Goal: Task Accomplishment & Management: Use online tool/utility

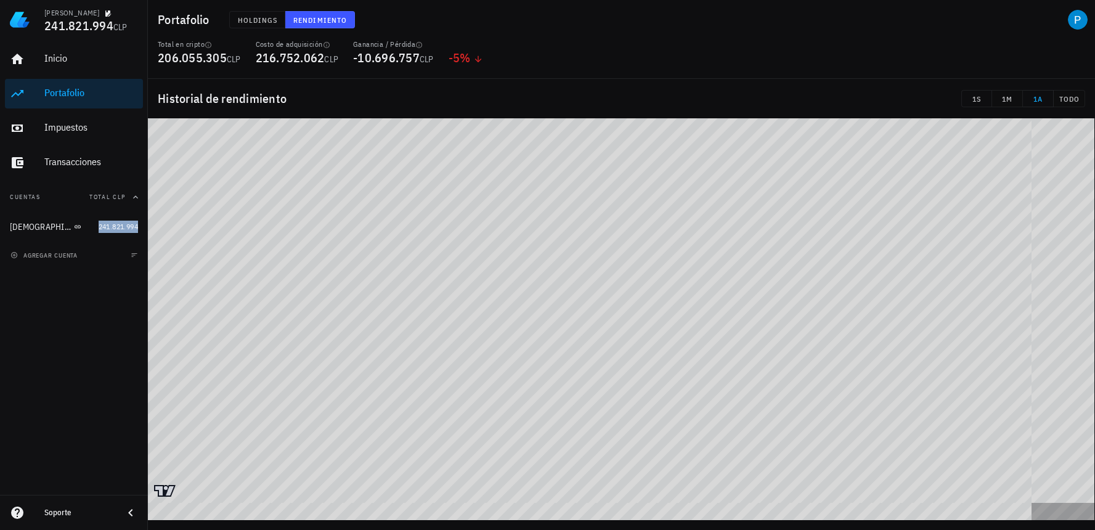
click at [54, 86] on div "Portafolio" at bounding box center [91, 93] width 94 height 28
click at [51, 145] on div "Inicio [GEOGRAPHIC_DATA] Impuestos [GEOGRAPHIC_DATA]" at bounding box center [74, 110] width 138 height 143
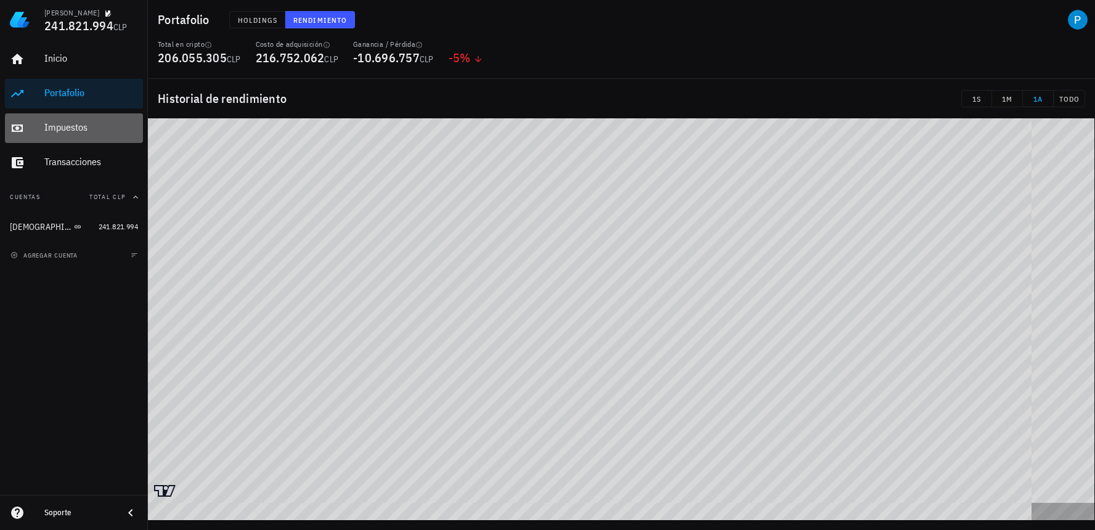
click at [77, 126] on div "Impuestos" at bounding box center [91, 127] width 94 height 12
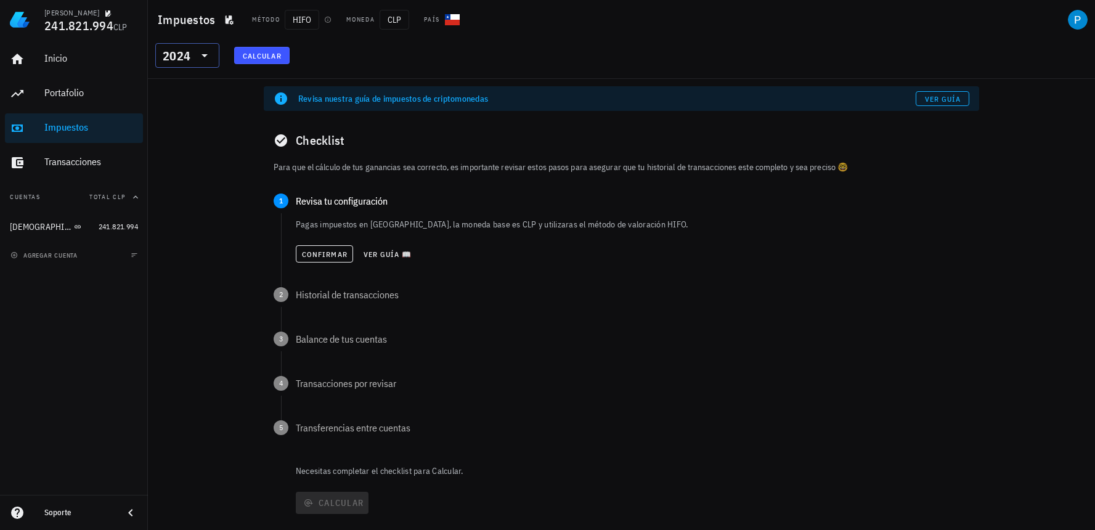
click at [197, 55] on icon at bounding box center [204, 55] width 15 height 15
click at [195, 87] on div "2025" at bounding box center [187, 88] width 44 height 10
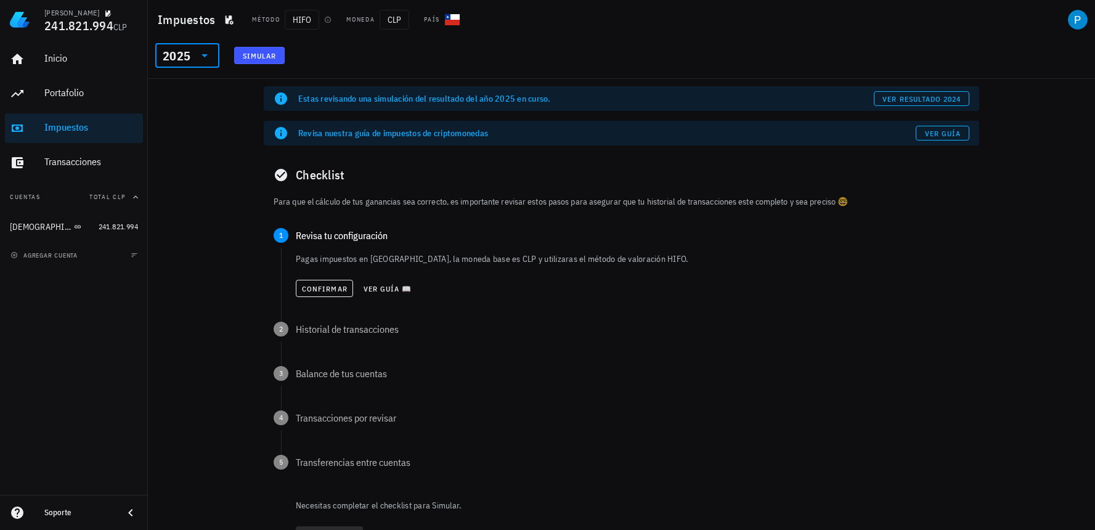
click at [277, 51] on button "Simular" at bounding box center [259, 55] width 51 height 17
click at [321, 290] on span "Confirmar" at bounding box center [324, 288] width 46 height 9
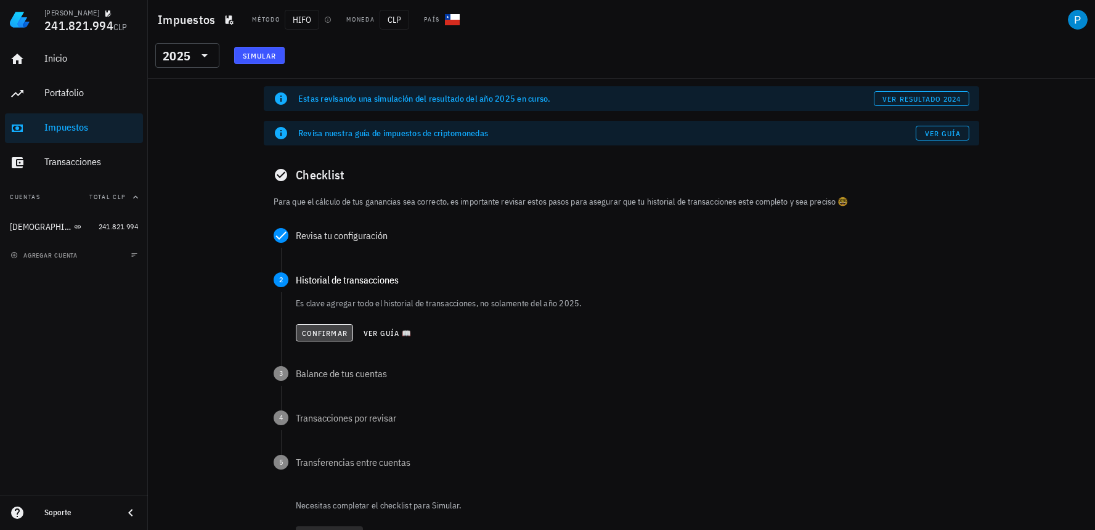
click at [321, 327] on button "Confirmar" at bounding box center [324, 332] width 57 height 17
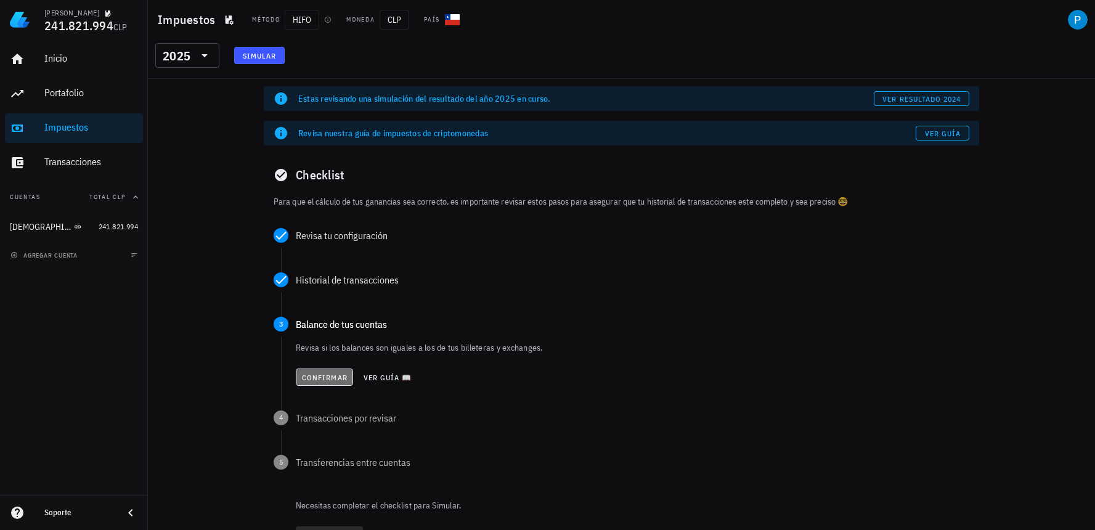
click at [308, 378] on span "Confirmar" at bounding box center [324, 377] width 46 height 9
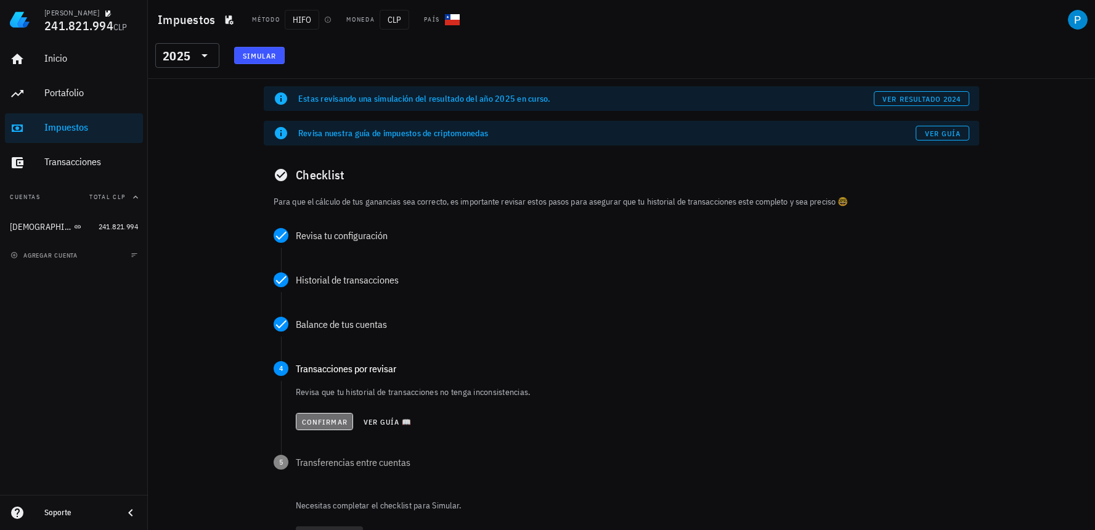
click at [308, 425] on span "Confirmar" at bounding box center [324, 421] width 46 height 9
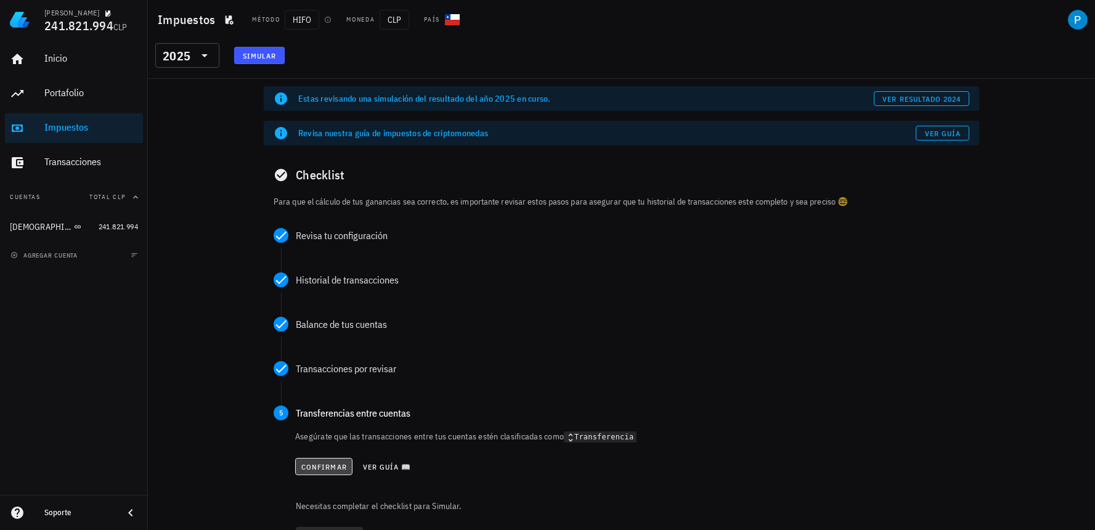
click at [321, 469] on span "Confirmar" at bounding box center [324, 466] width 46 height 9
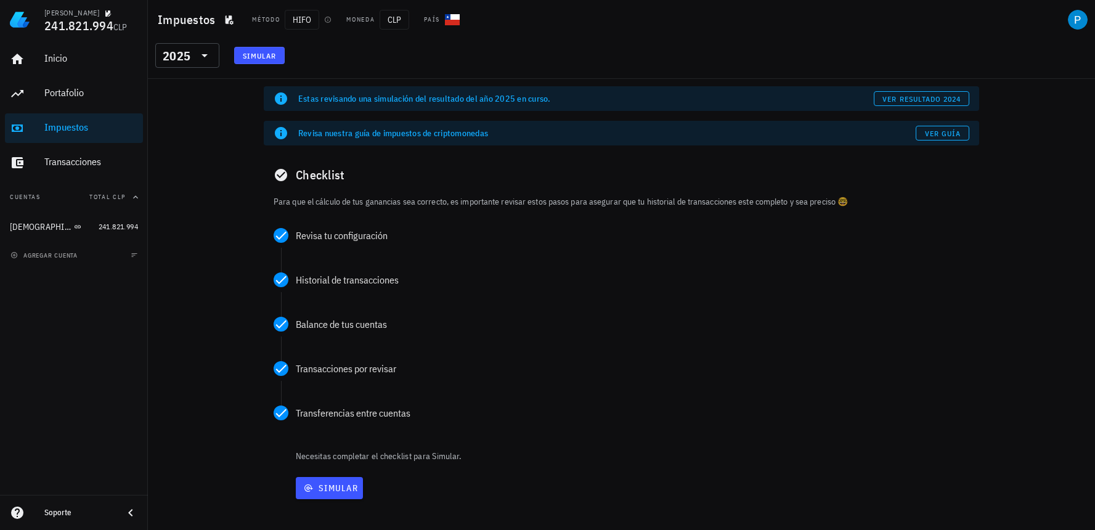
scroll to position [11, 0]
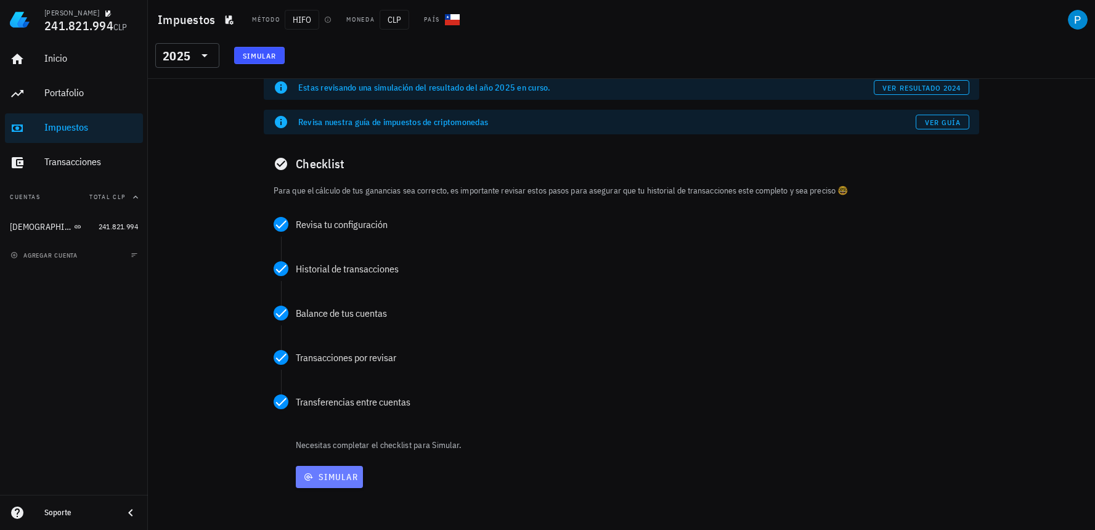
click at [328, 474] on span "Simular" at bounding box center [329, 476] width 57 height 11
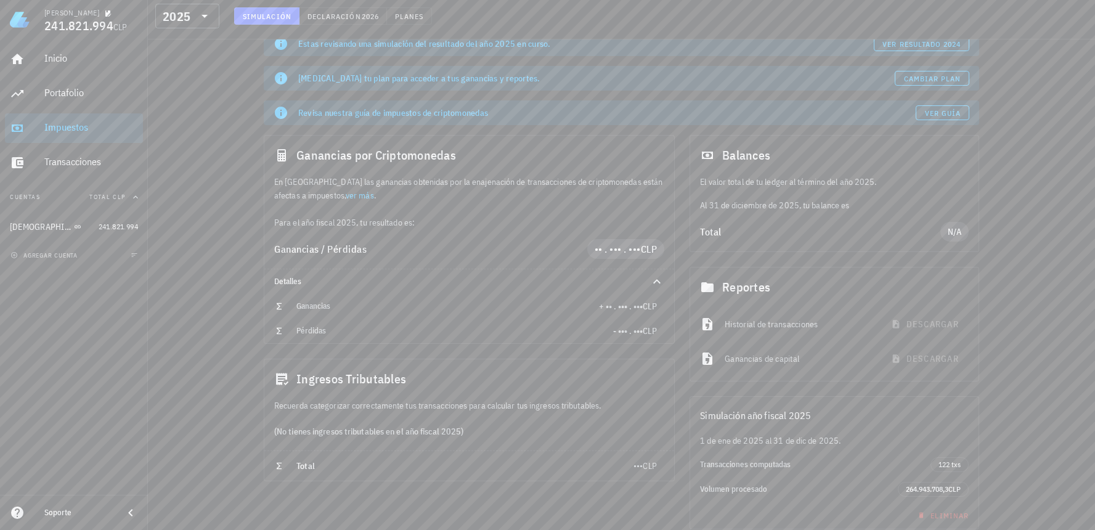
scroll to position [106, 0]
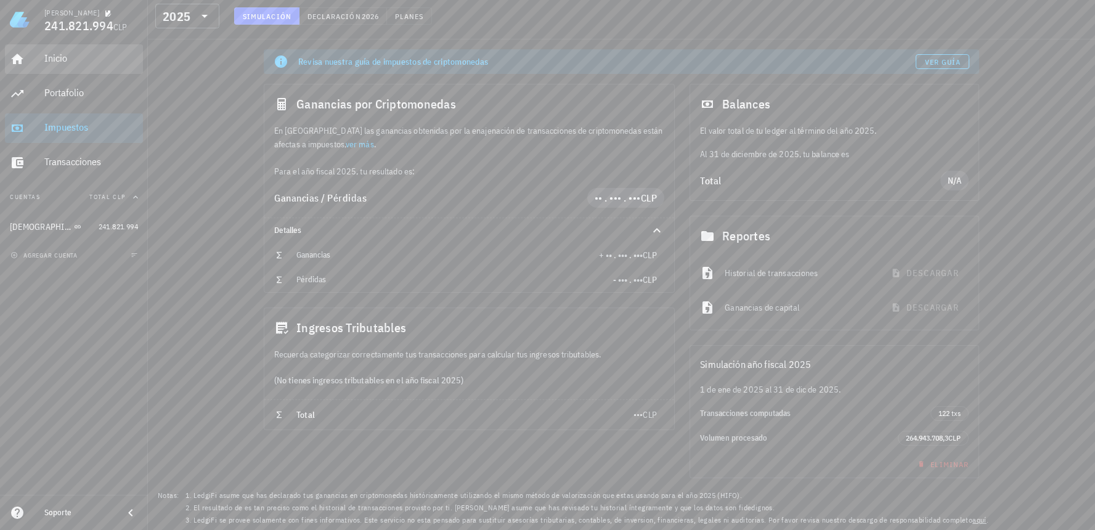
click at [94, 57] on div "Inicio" at bounding box center [91, 58] width 94 height 12
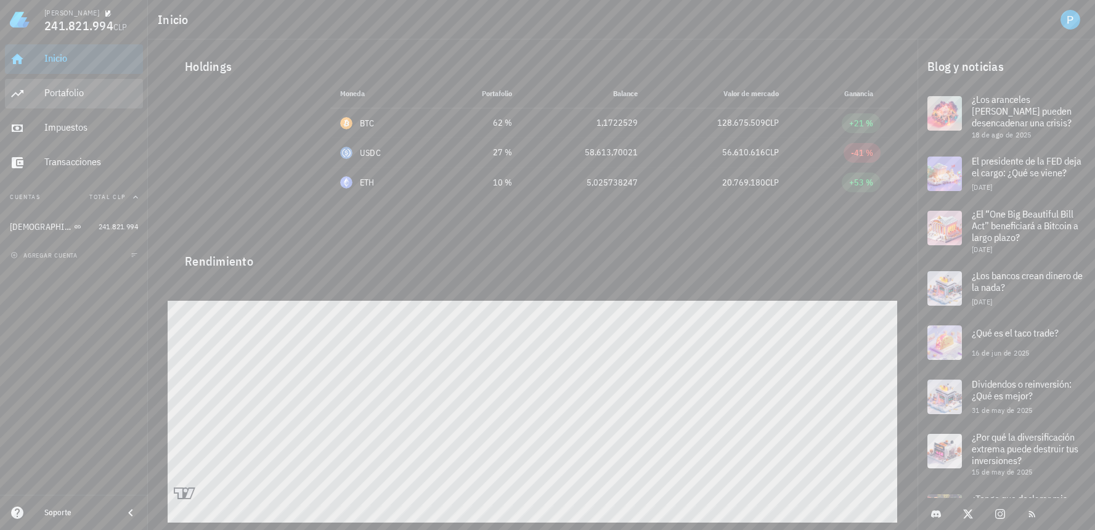
click at [53, 92] on div "Portafolio" at bounding box center [91, 93] width 94 height 12
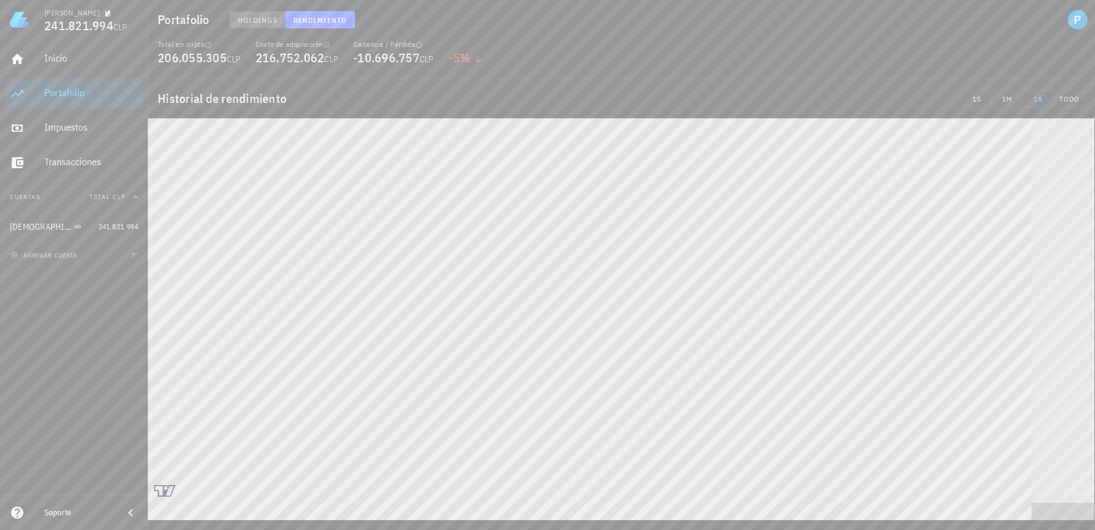
click at [266, 22] on span "Holdings" at bounding box center [257, 19] width 41 height 9
